Goal: Task Accomplishment & Management: Use online tool/utility

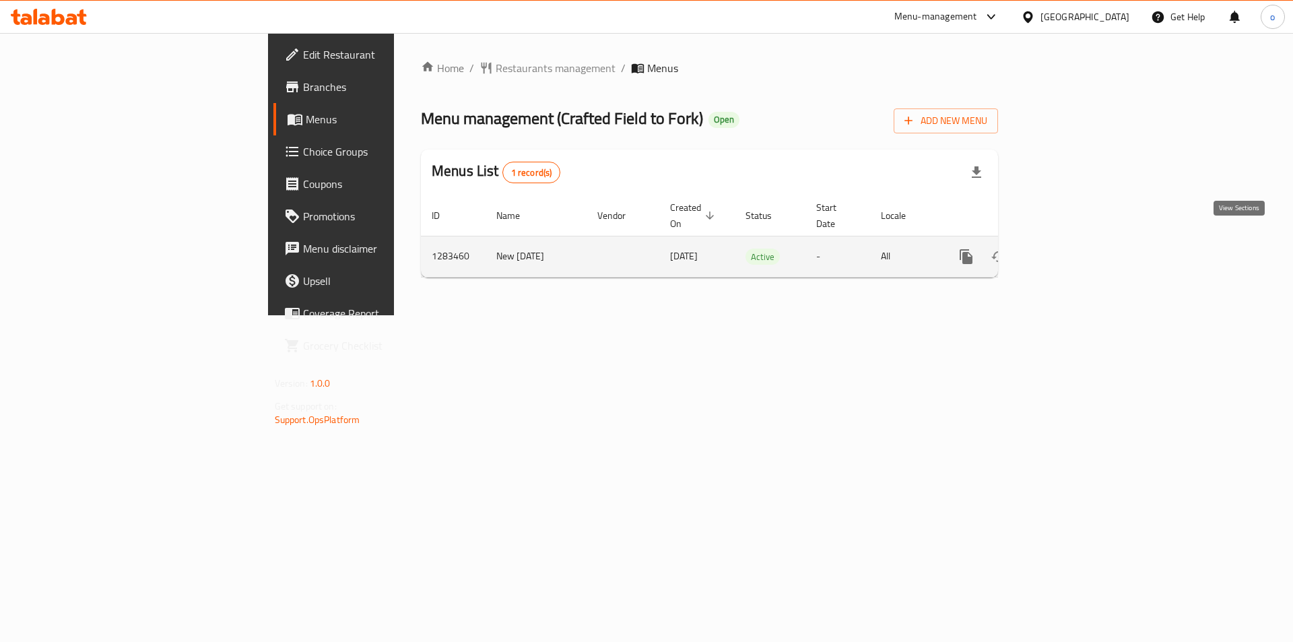
click at [1072, 249] on icon "enhanced table" at bounding box center [1064, 257] width 16 height 16
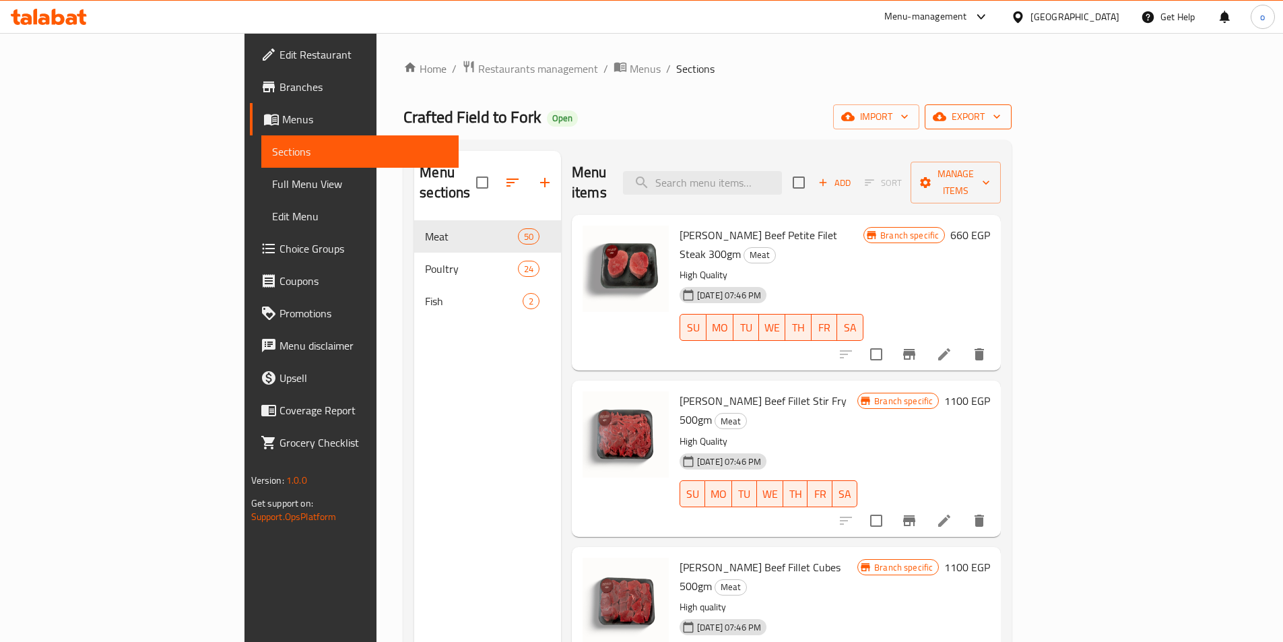
click at [1001, 123] on span "export" at bounding box center [968, 116] width 65 height 17
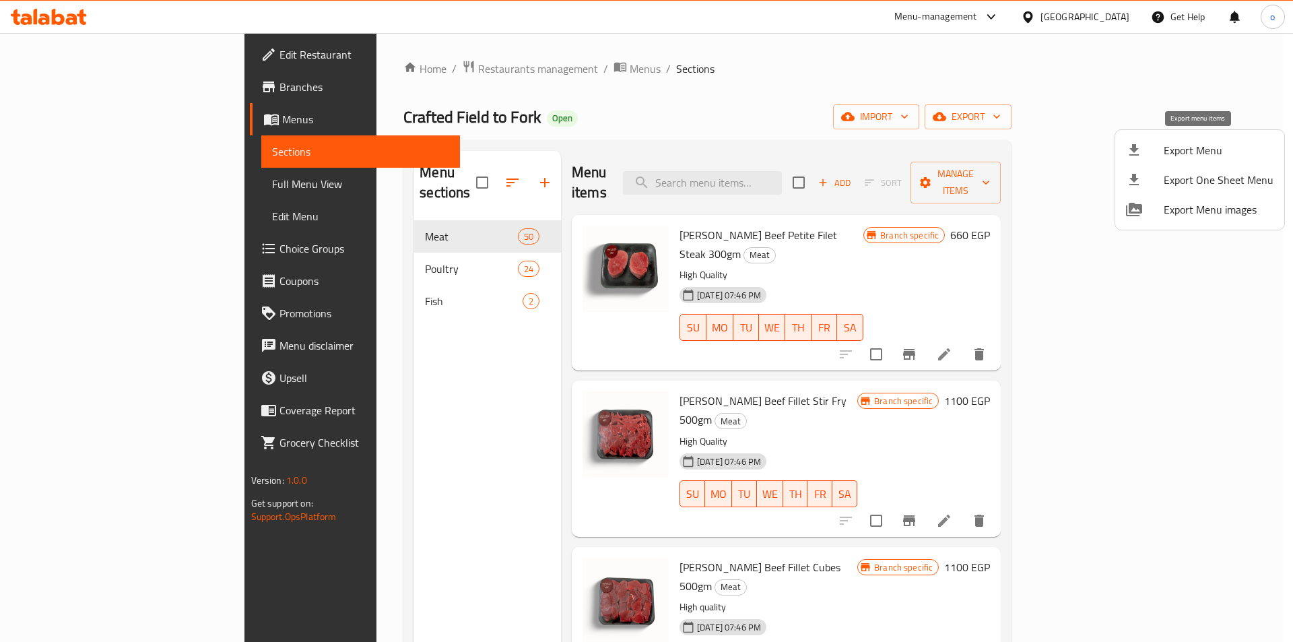
click at [1213, 146] on span "Export Menu" at bounding box center [1219, 150] width 110 height 16
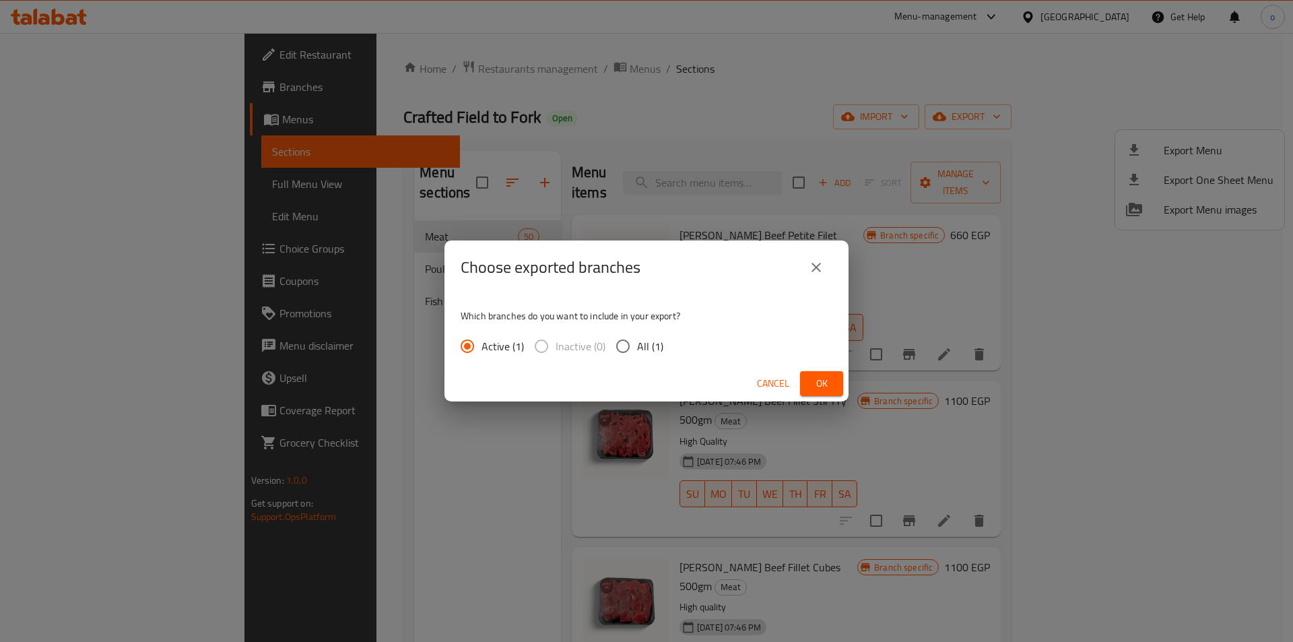
click at [617, 340] on input "All (1)" at bounding box center [623, 346] width 28 height 28
radio input "true"
click at [815, 382] on span "Ok" at bounding box center [822, 383] width 22 height 17
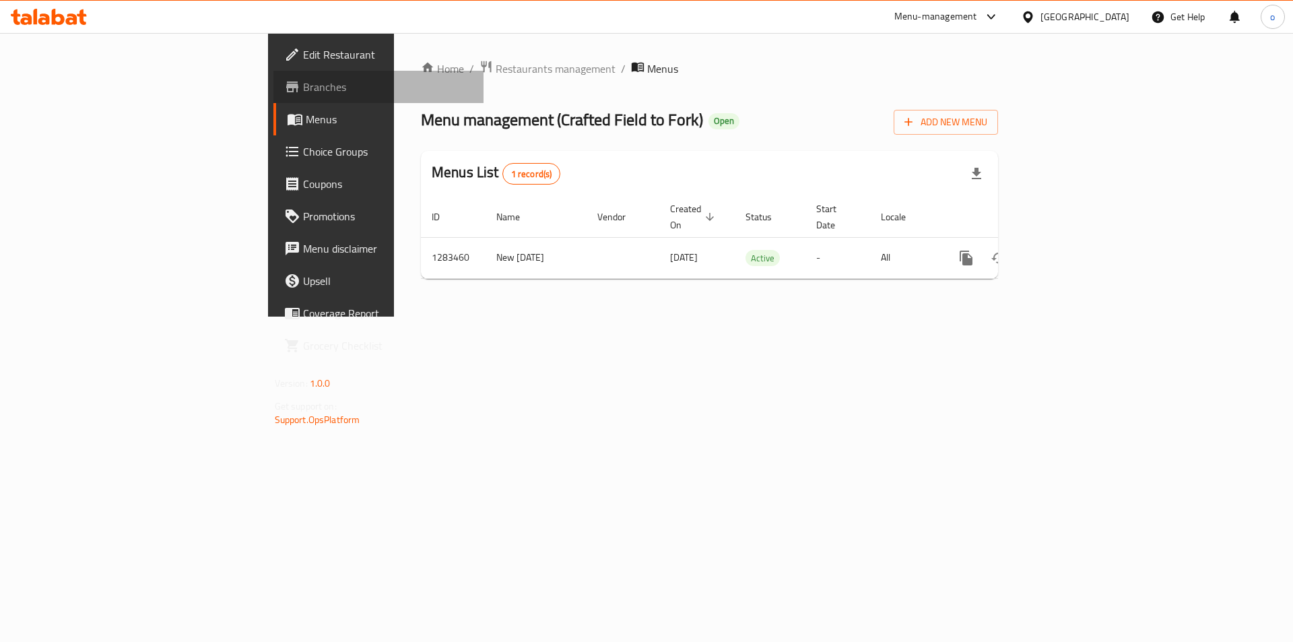
click at [303, 84] on span "Branches" at bounding box center [388, 87] width 170 height 16
